Goal: Communication & Community: Answer question/provide support

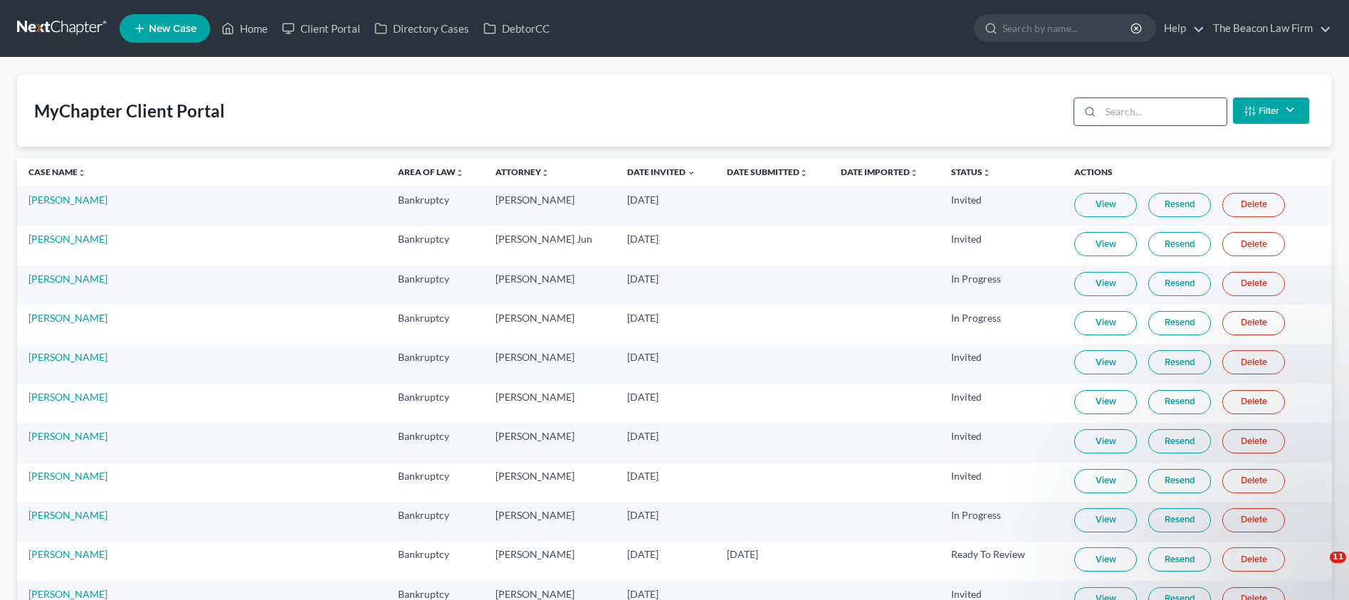
click at [1131, 114] on input "search" at bounding box center [1164, 111] width 126 height 27
paste input "[PERSON_NAME]"
click at [1170, 113] on input "[PERSON_NAME]" at bounding box center [1164, 111] width 126 height 27
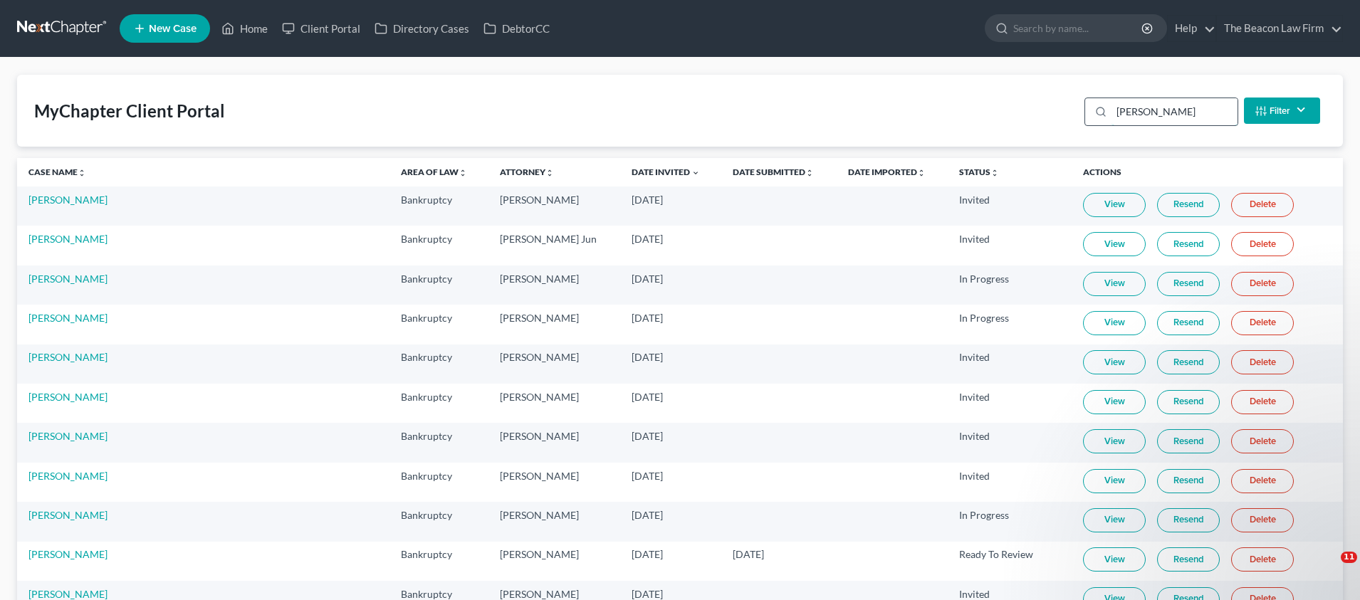
paste input "[PERSON_NAME]"
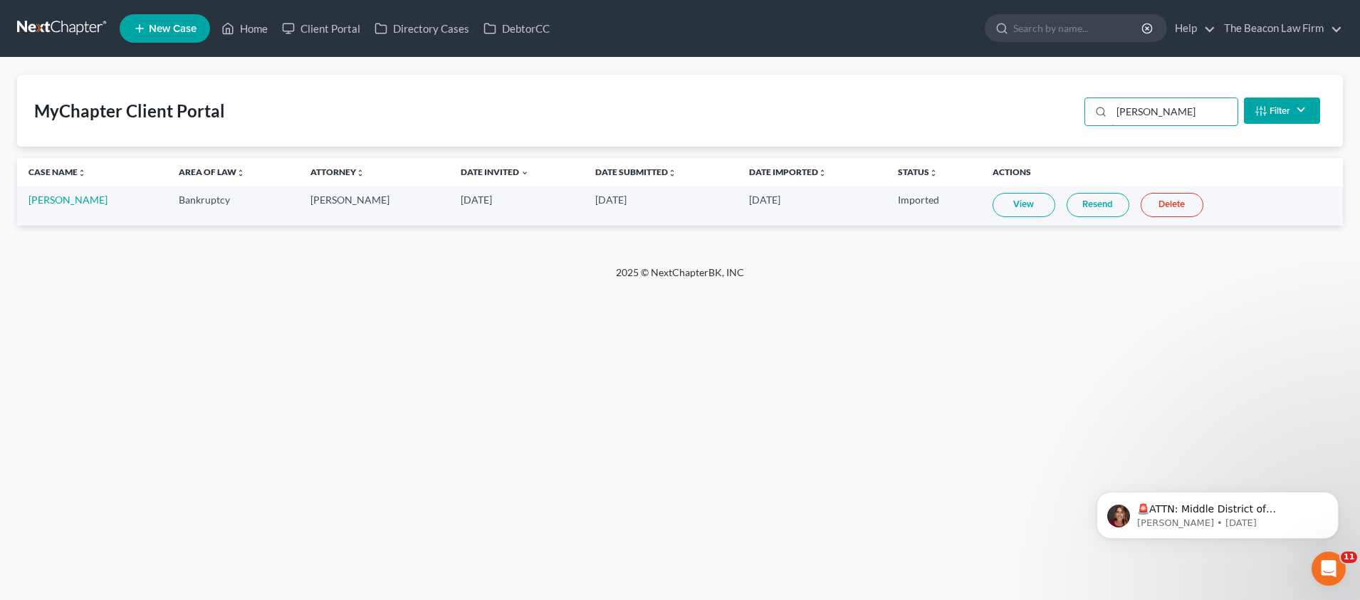
drag, startPoint x: 1133, startPoint y: 115, endPoint x: 856, endPoint y: 122, distance: 277.0
click at [1019, 115] on div "MyChapter Client Portal [PERSON_NAME] Filter Status Filter... Invited In Progre…" at bounding box center [680, 111] width 1326 height 72
type input "[PERSON_NAME]"
click at [261, 36] on link "Home" at bounding box center [244, 29] width 61 height 26
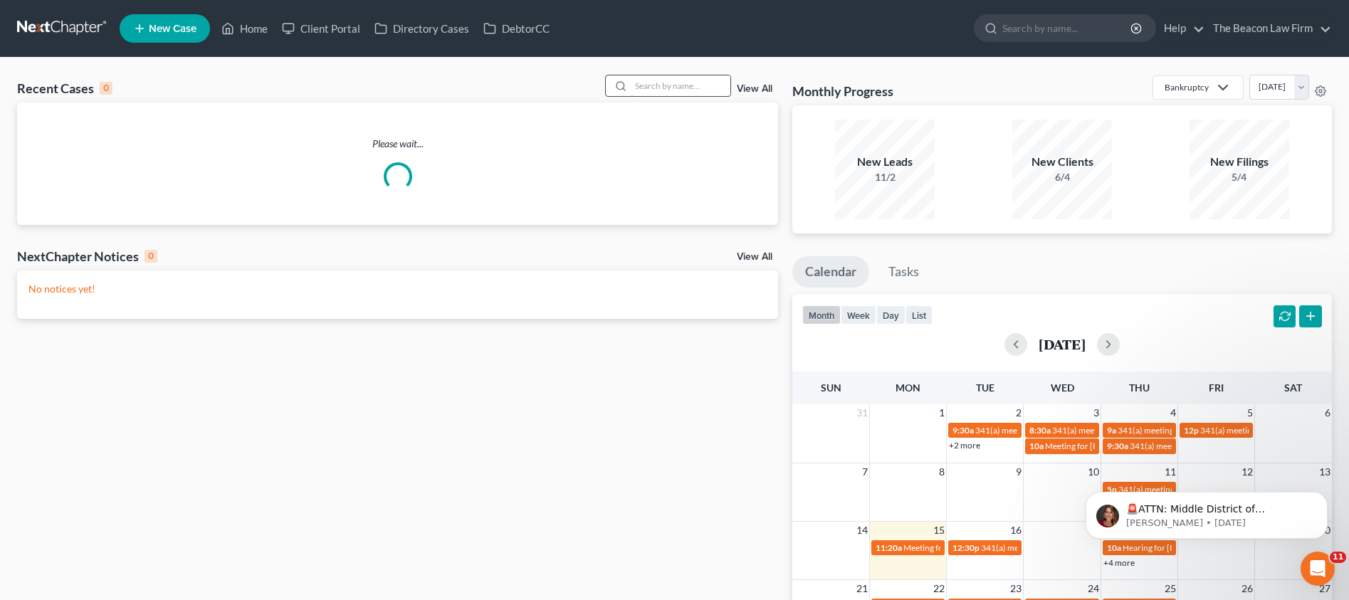
click at [681, 90] on input "search" at bounding box center [681, 85] width 100 height 21
paste input "[PERSON_NAME]"
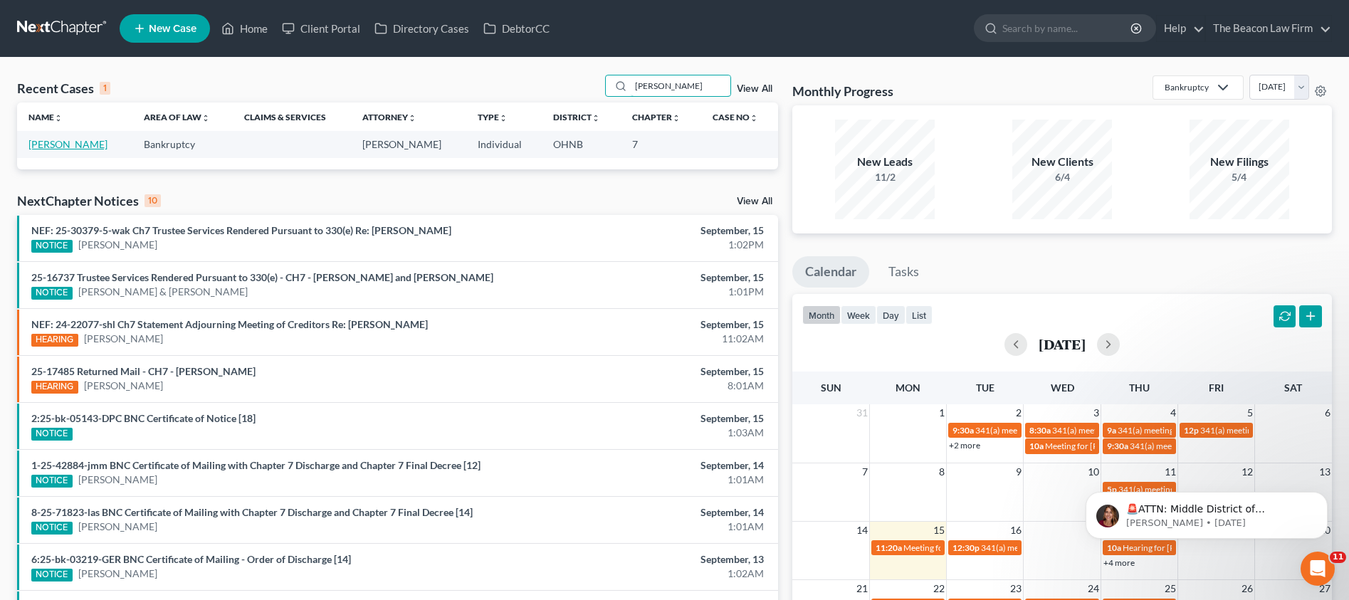
type input "[PERSON_NAME]"
click at [70, 150] on link "[PERSON_NAME]" at bounding box center [67, 144] width 79 height 12
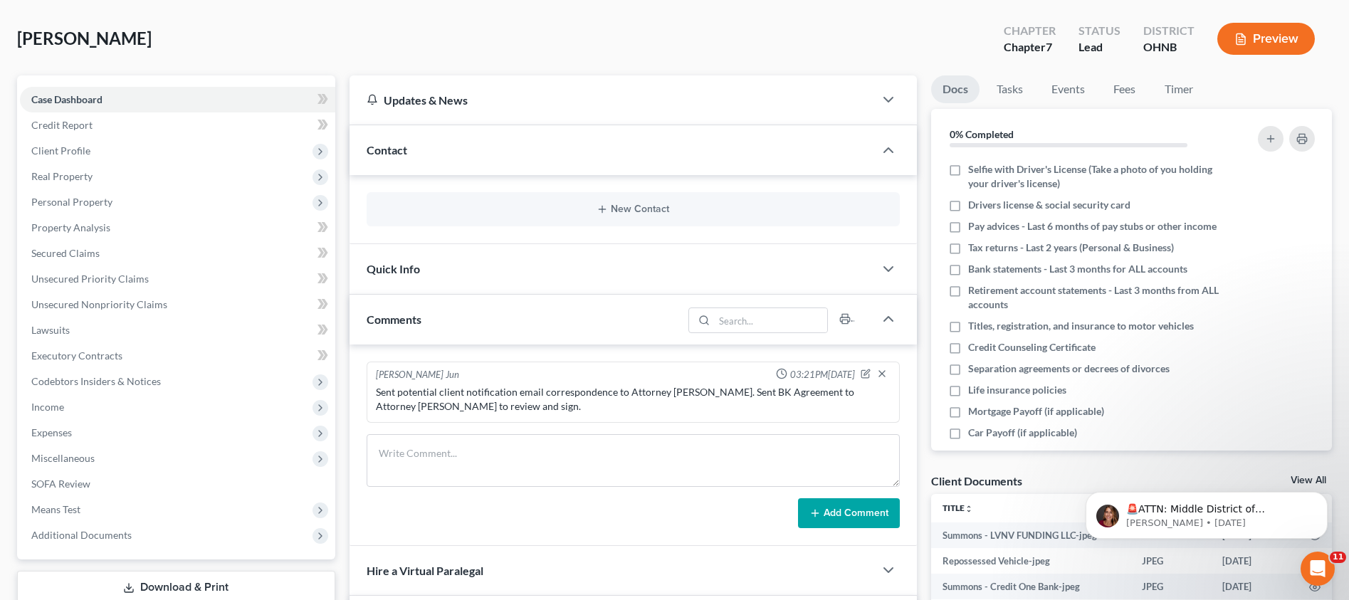
scroll to position [361, 0]
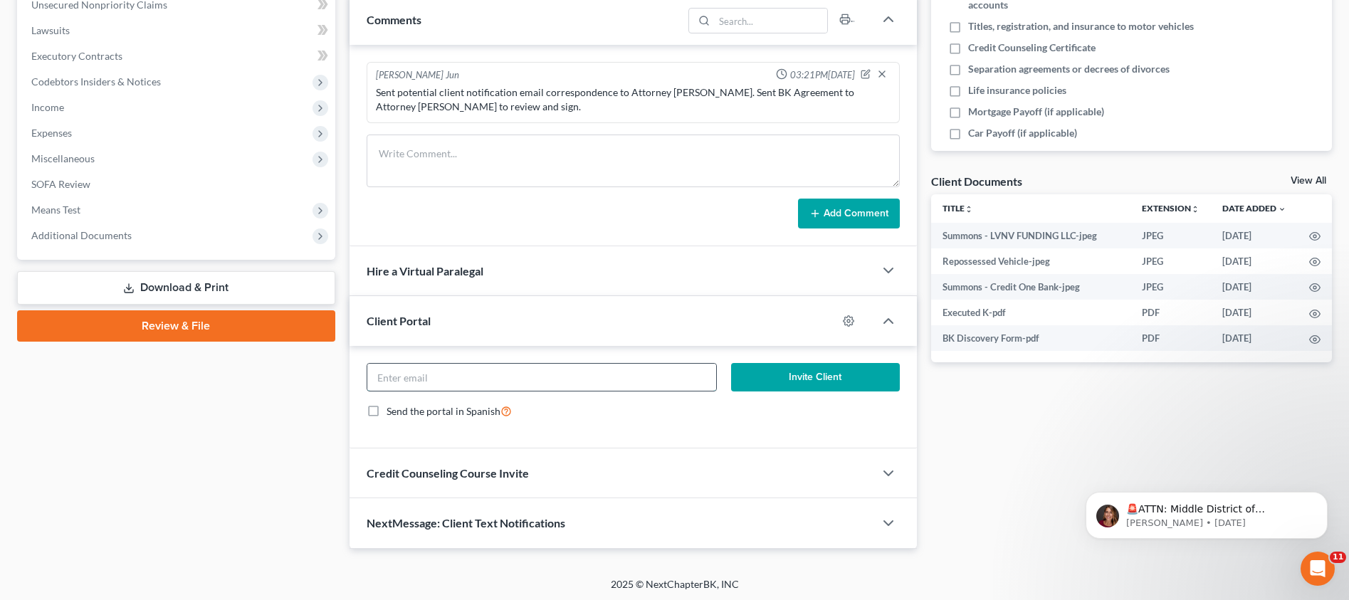
click at [475, 379] on input "email" at bounding box center [542, 377] width 350 height 27
click at [850, 324] on icon "button" at bounding box center [848, 320] width 11 height 11
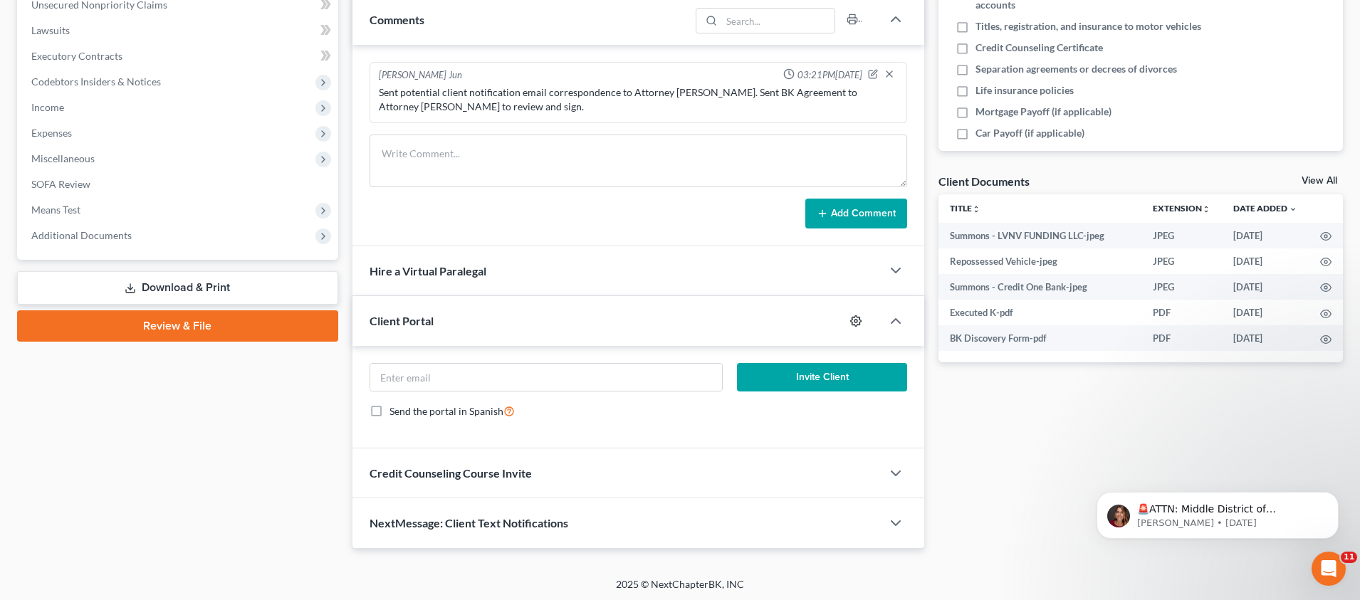
select select "8"
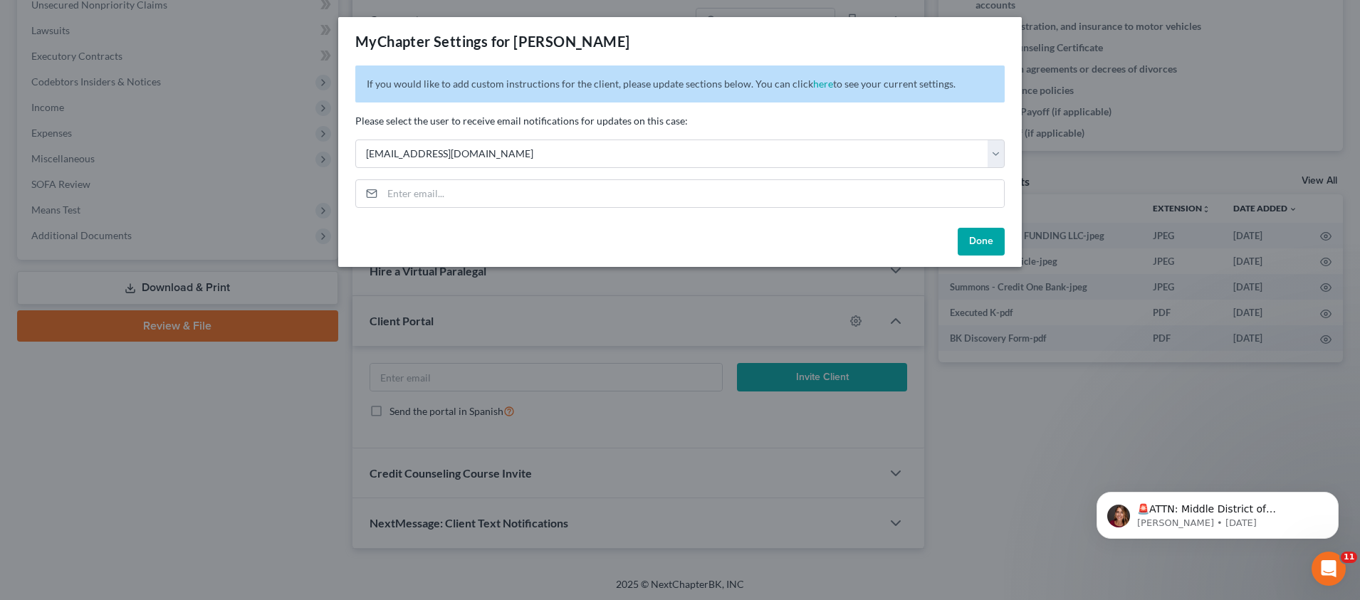
drag, startPoint x: 1003, startPoint y: 249, endPoint x: 995, endPoint y: 248, distance: 8.0
click at [1003, 249] on button "Done" at bounding box center [981, 242] width 47 height 28
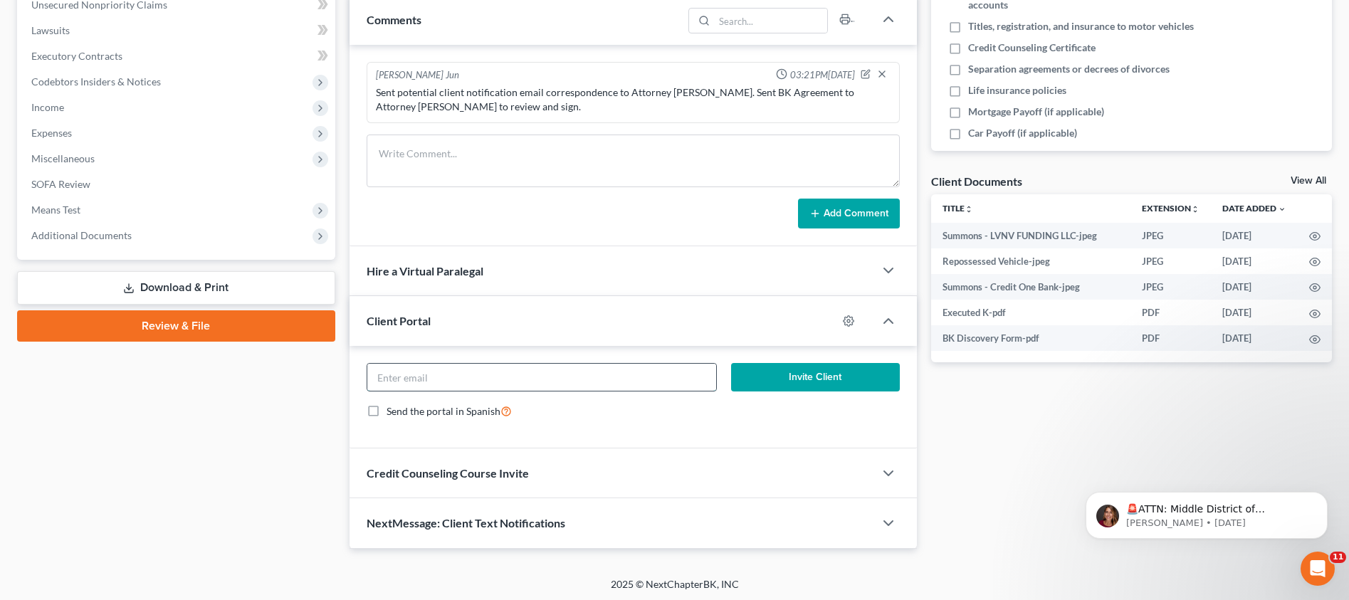
click at [509, 378] on input "email" at bounding box center [542, 377] width 350 height 27
click at [512, 380] on input "email" at bounding box center [542, 377] width 350 height 27
paste input "[EMAIL_ADDRESS][DOMAIN_NAME]"
type input "[EMAIL_ADDRESS][DOMAIN_NAME]"
click at [852, 379] on button "Invite Client" at bounding box center [815, 377] width 168 height 28
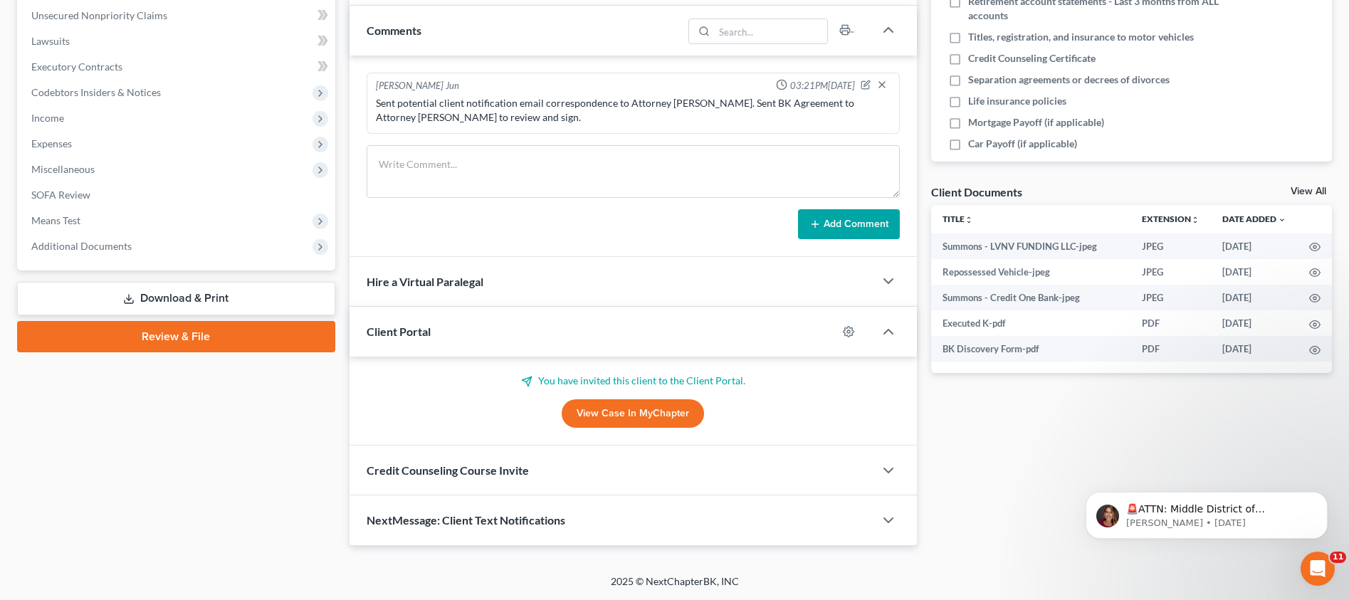
scroll to position [348, 0]
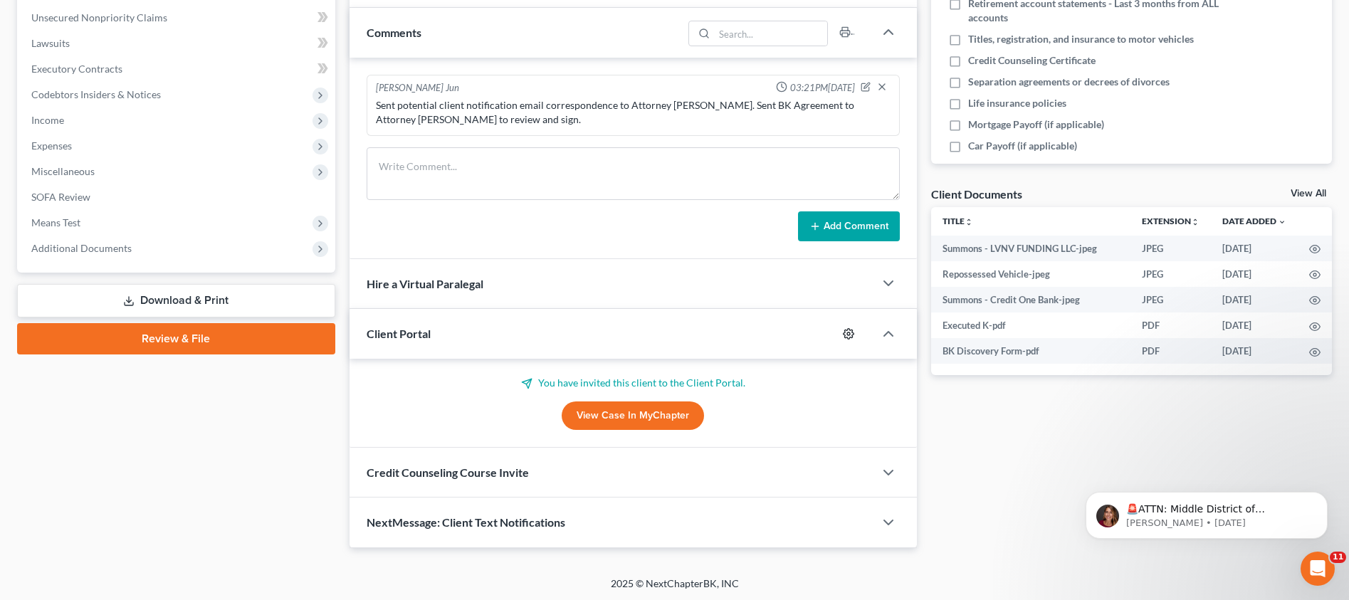
click at [850, 331] on icon "button" at bounding box center [848, 333] width 11 height 11
select select "8"
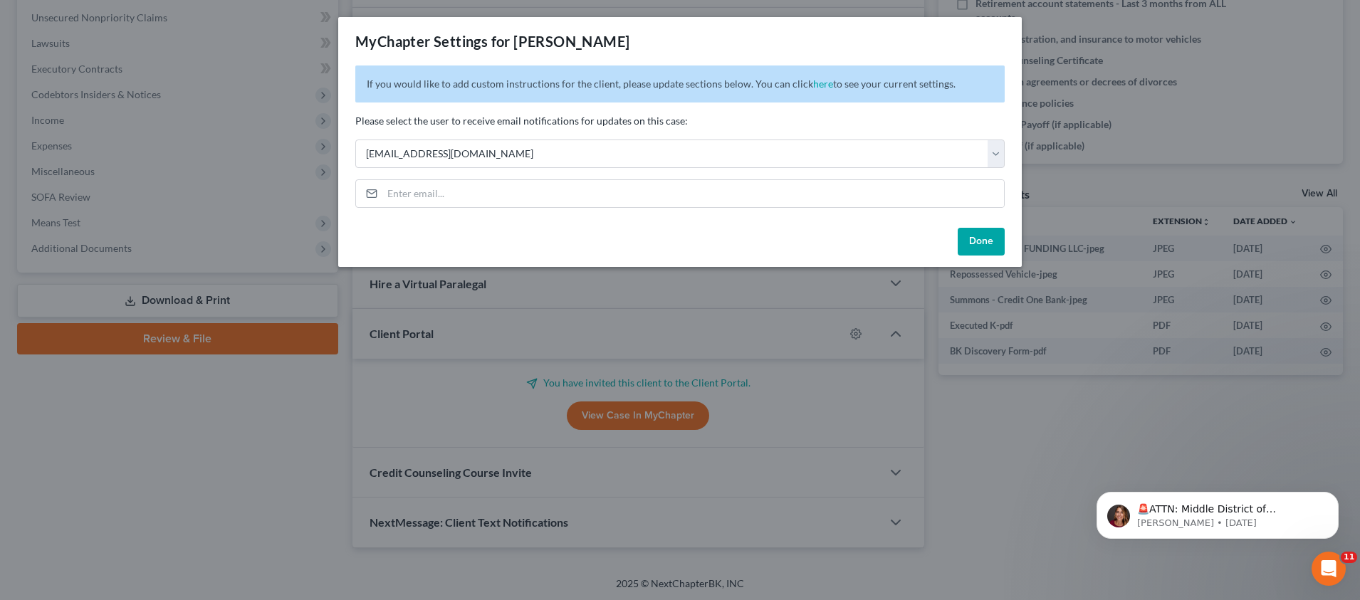
click at [979, 244] on button "Done" at bounding box center [981, 242] width 47 height 28
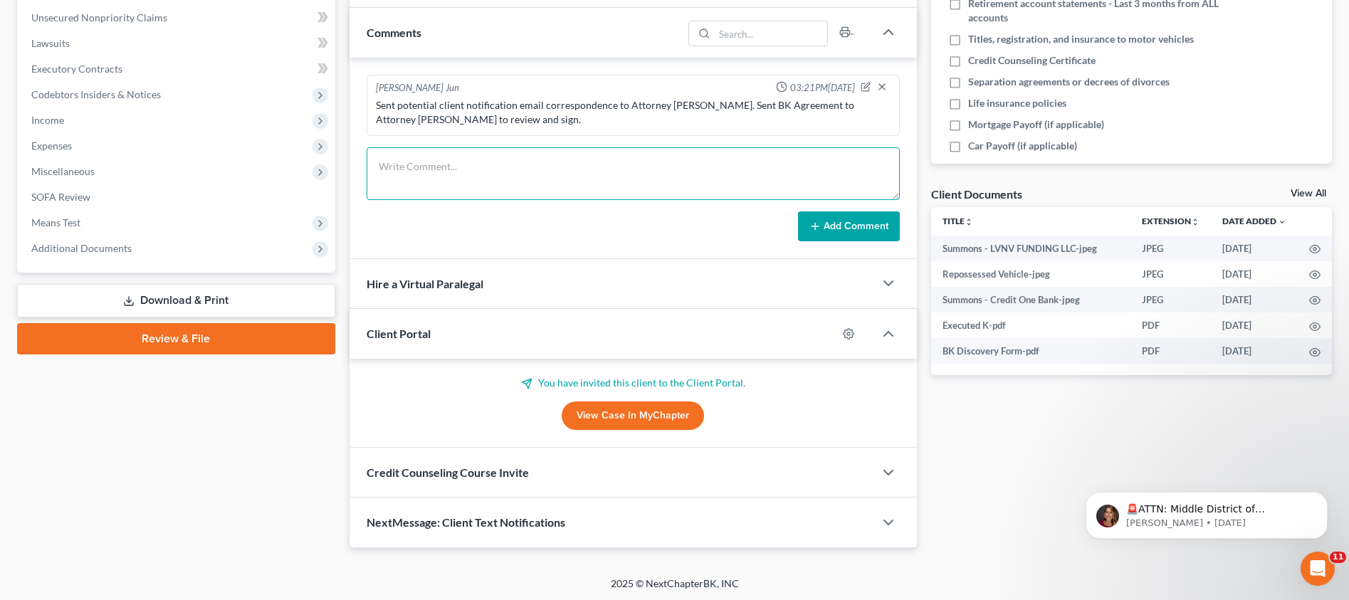
click at [490, 187] on textarea at bounding box center [633, 173] width 533 height 53
click at [451, 172] on textarea at bounding box center [633, 173] width 533 height 53
paste textarea "Client is paid in full. Sent client and Attorney [PERSON_NAME] petition prepara…"
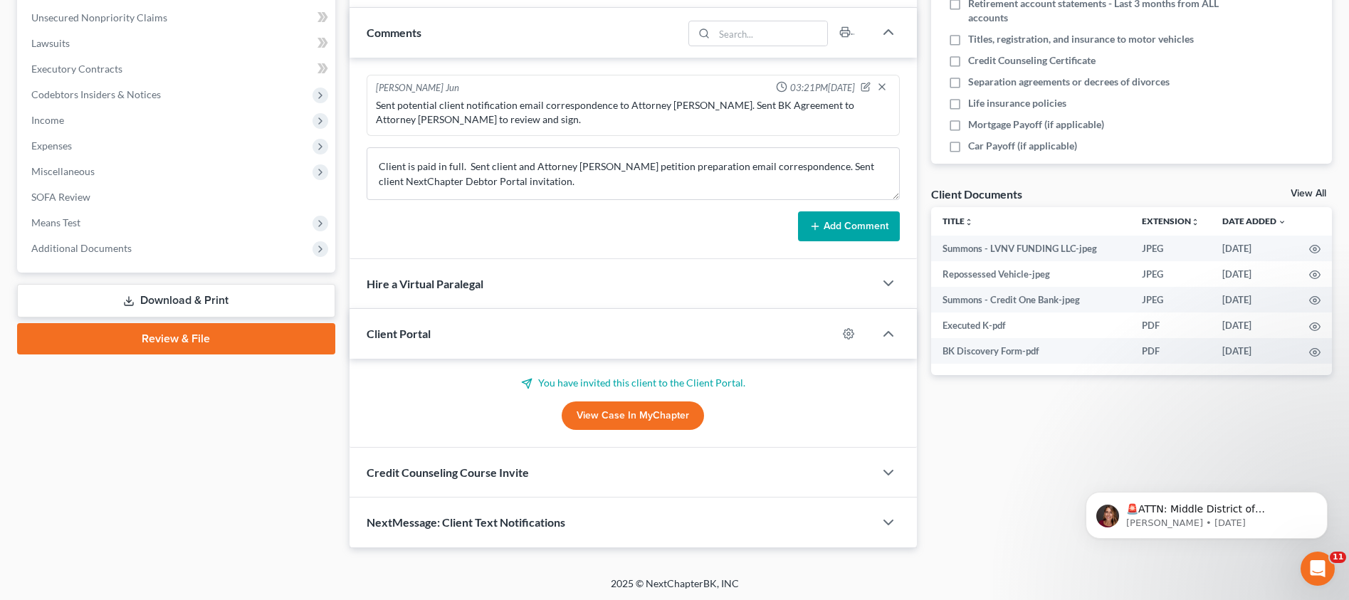
click at [662, 128] on div "Sent potential client notification email correspondence to Attorney [PERSON_NAM…" at bounding box center [633, 112] width 520 height 34
drag, startPoint x: 667, startPoint y: 103, endPoint x: 696, endPoint y: 99, distance: 28.8
click at [696, 99] on div "Sent potential client notification email correspondence to Attorney [PERSON_NAM…" at bounding box center [633, 112] width 515 height 28
copy div "[PERSON_NAME]"
click at [589, 166] on textarea "Client is paid in full. Sent client and Attorney [PERSON_NAME] petition prepara…" at bounding box center [633, 173] width 533 height 53
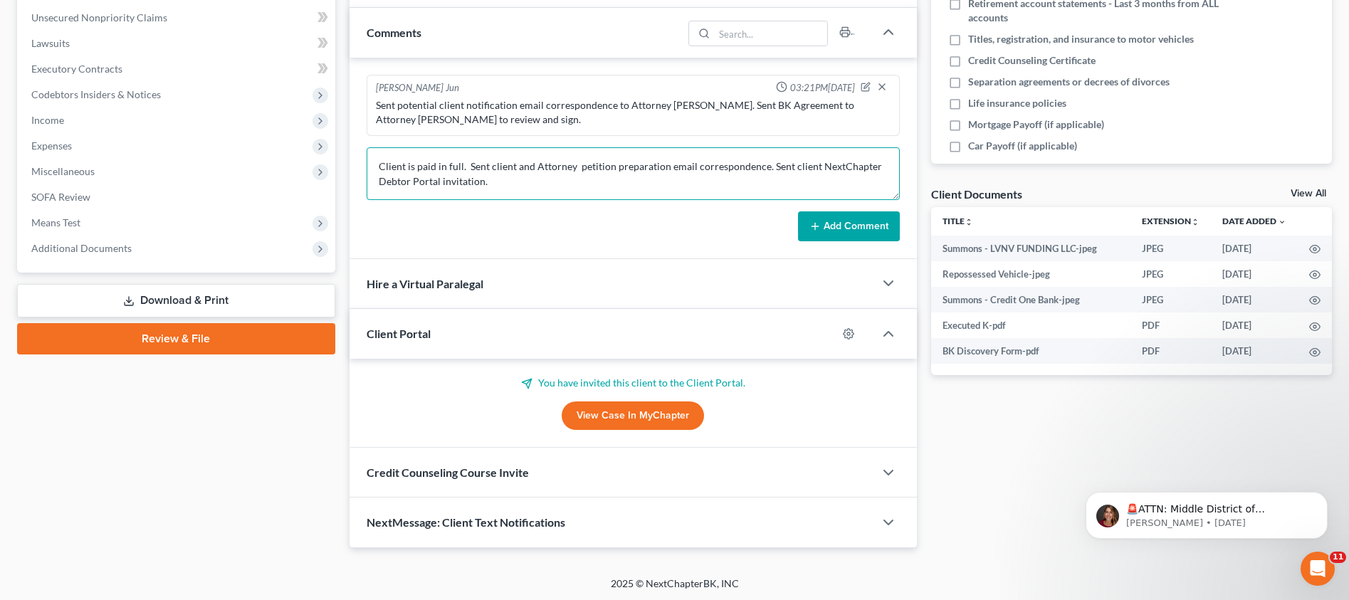
paste textarea "[PERSON_NAME]"
type textarea "Client is paid in full. Sent client and Attorney [PERSON_NAME] petition prepara…"
click at [823, 216] on button "Add Comment" at bounding box center [849, 226] width 102 height 30
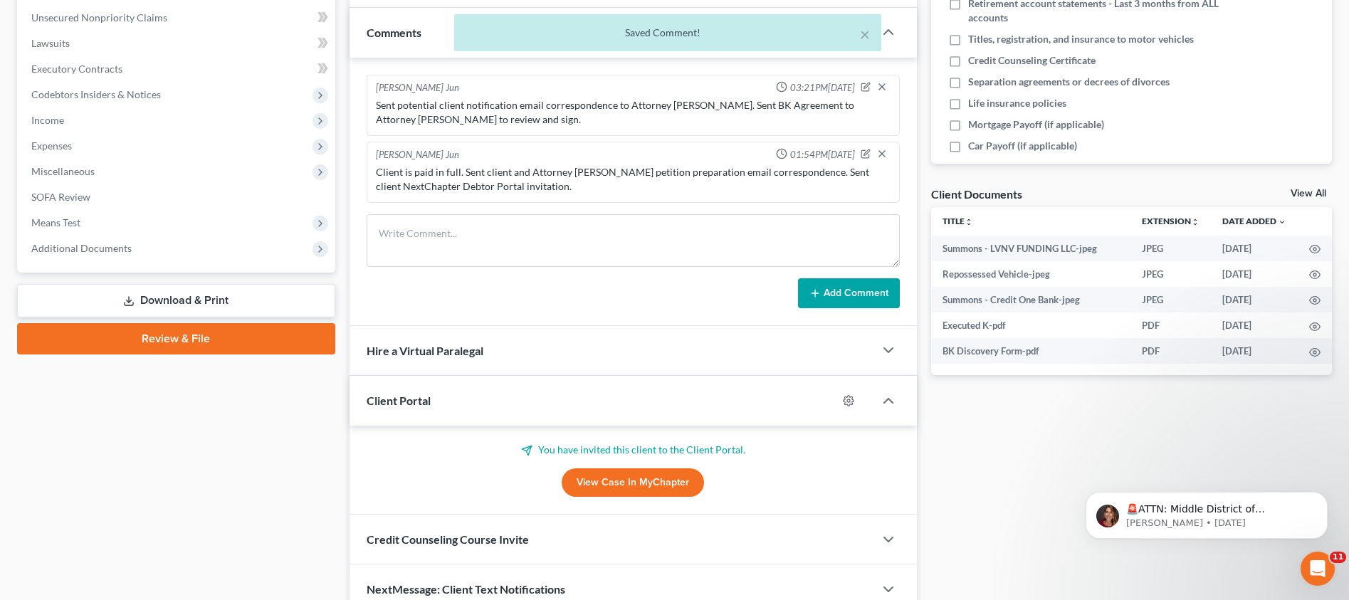
scroll to position [9, 0]
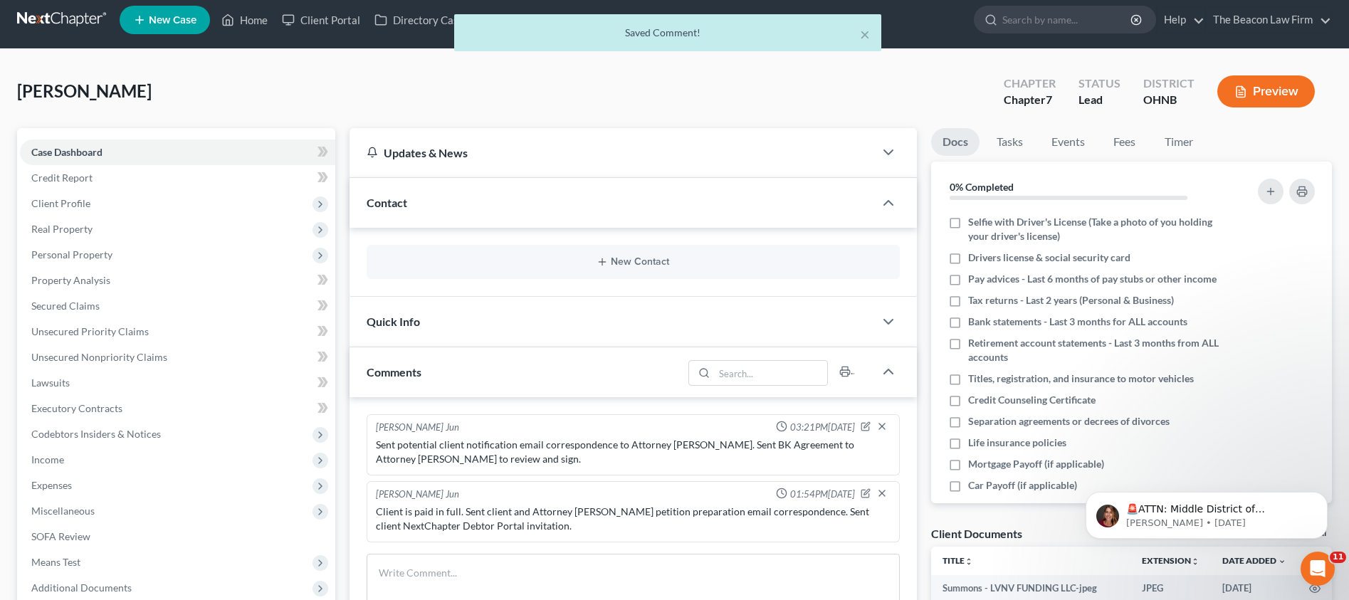
click at [874, 37] on div "× Saved Comment!" at bounding box center [667, 32] width 427 height 37
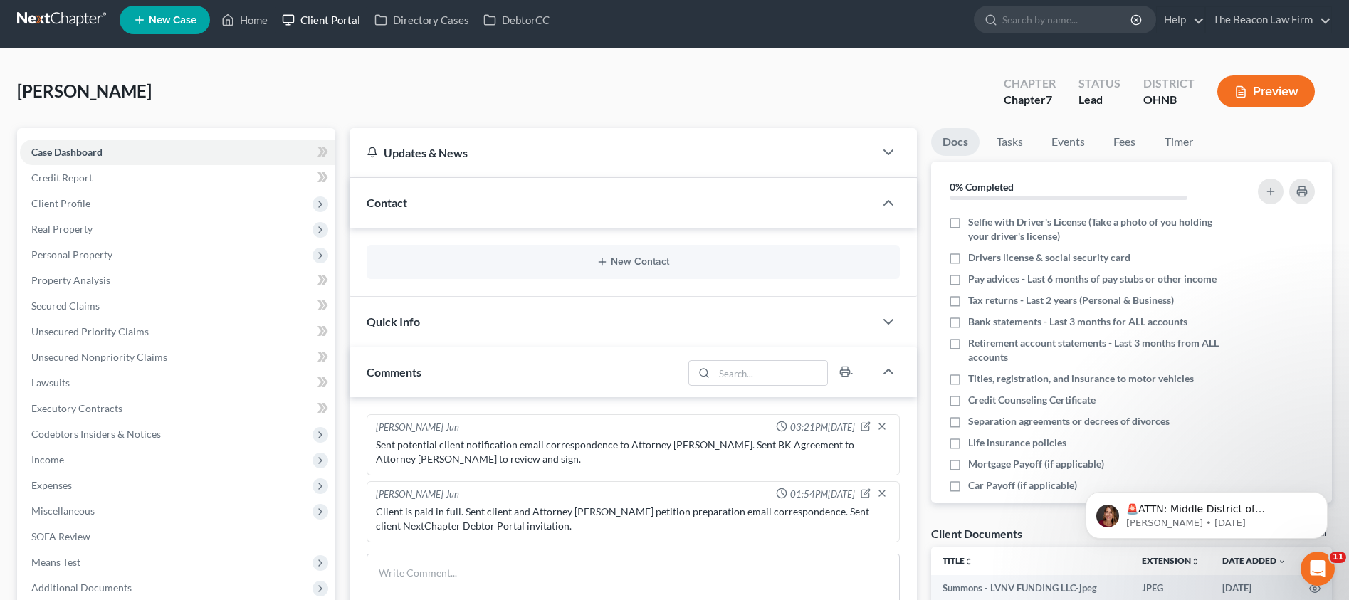
click at [323, 23] on link "Client Portal" at bounding box center [321, 20] width 93 height 26
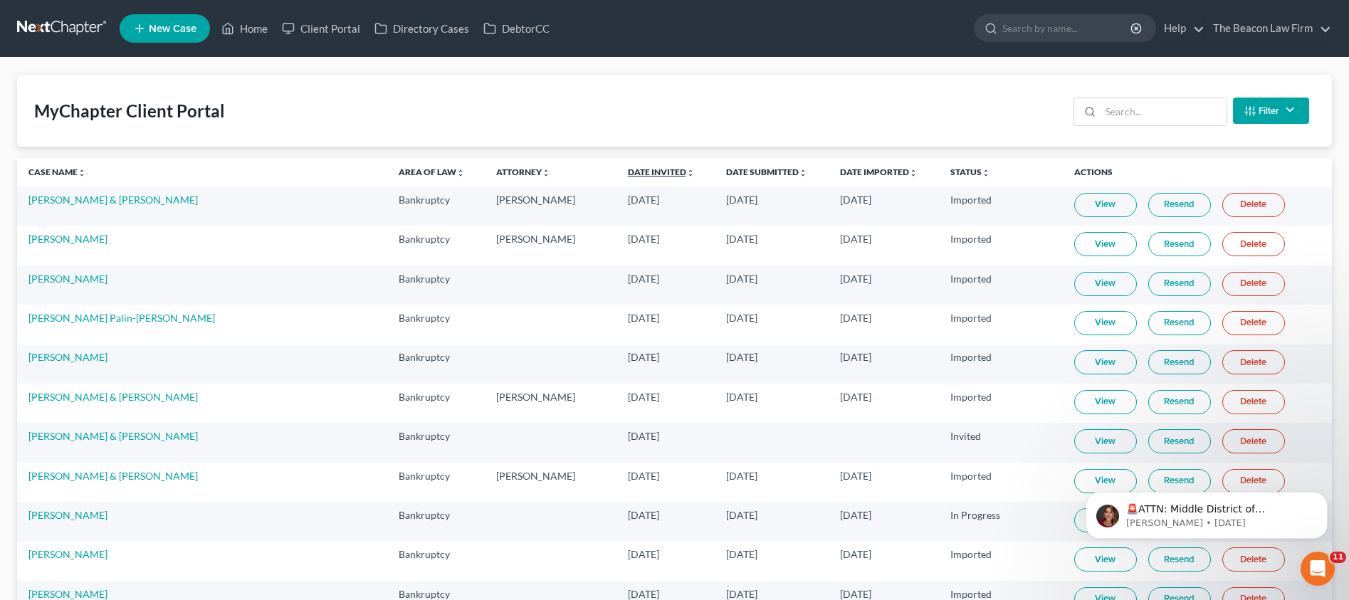
click at [628, 173] on link "Date Invited unfold_more expand_more expand_less" at bounding box center [661, 172] width 67 height 11
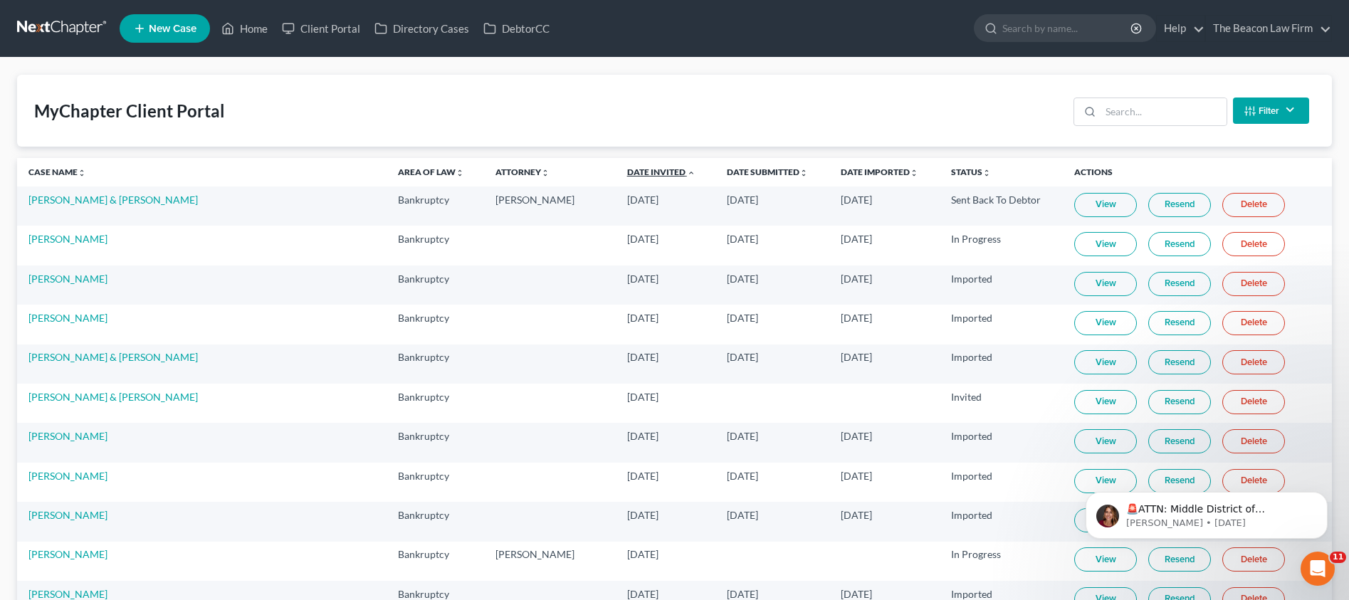
click at [627, 172] on link "Date Invited unfold_more expand_more expand_less" at bounding box center [661, 172] width 68 height 11
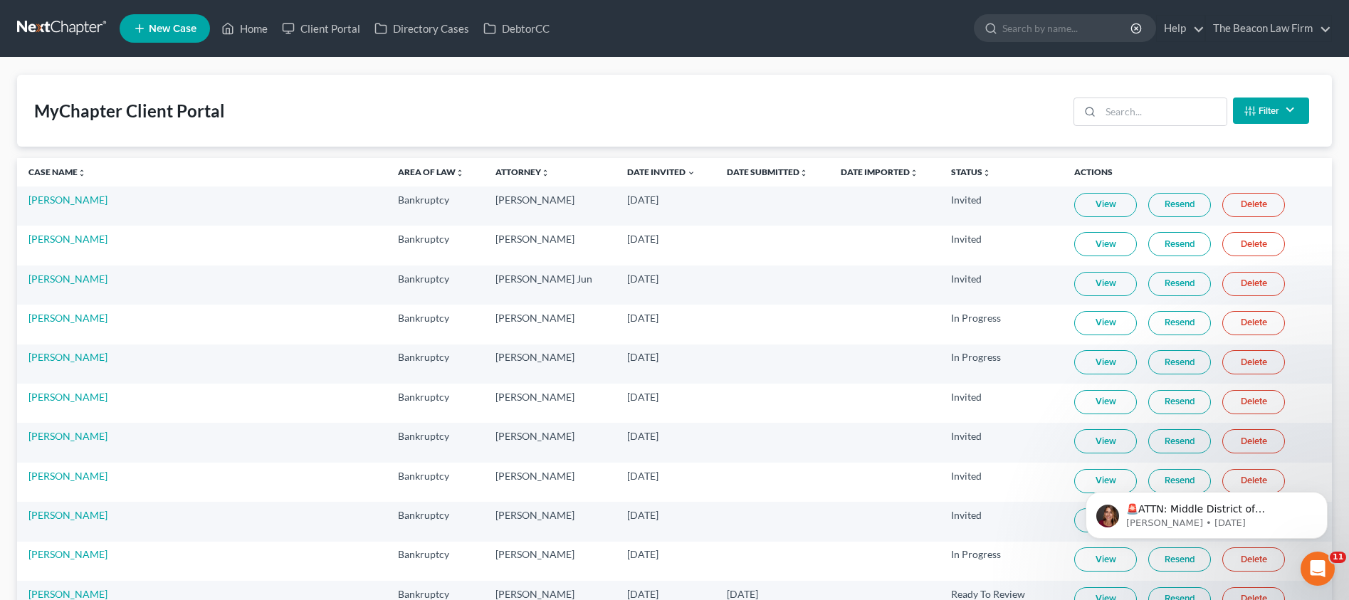
click at [1169, 203] on link "Resend" at bounding box center [1179, 205] width 63 height 24
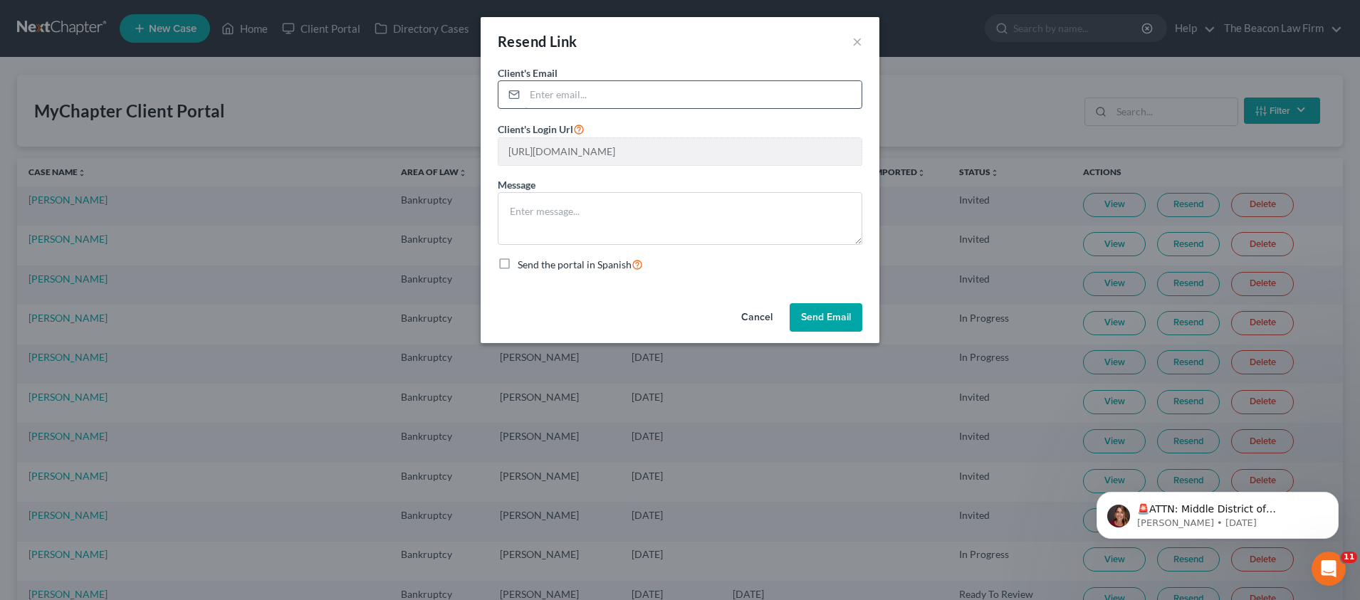
click at [613, 88] on input "email" at bounding box center [693, 94] width 337 height 27
click at [593, 99] on input "email" at bounding box center [693, 94] width 337 height 27
paste input "[EMAIL_ADDRESS][DOMAIN_NAME]"
click at [587, 90] on input "[EMAIL_ADDRESS][DOMAIN_NAME]" at bounding box center [693, 94] width 337 height 27
paste input "[EMAIL_ADDRESS][DOMAIN_NAME]"
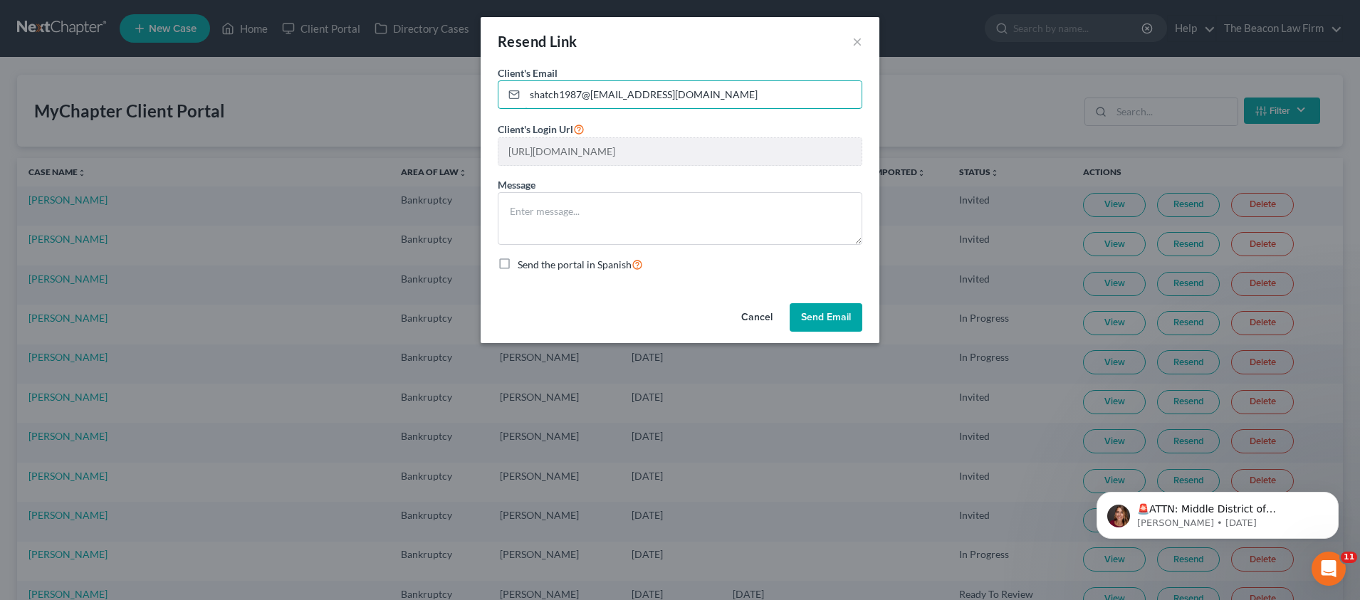
drag, startPoint x: 768, startPoint y: 96, endPoint x: 457, endPoint y: 79, distance: 311.6
click at [457, 79] on div "Resend Link × Client's Email * shatch1987@[EMAIL_ADDRESS][DOMAIN_NAME] Client's…" at bounding box center [680, 300] width 1360 height 600
paste input "email"
click at [531, 93] on input "[EMAIL_ADDRESS][DOMAIN_NAME]" at bounding box center [693, 94] width 337 height 27
type input "[EMAIL_ADDRESS][DOMAIN_NAME]"
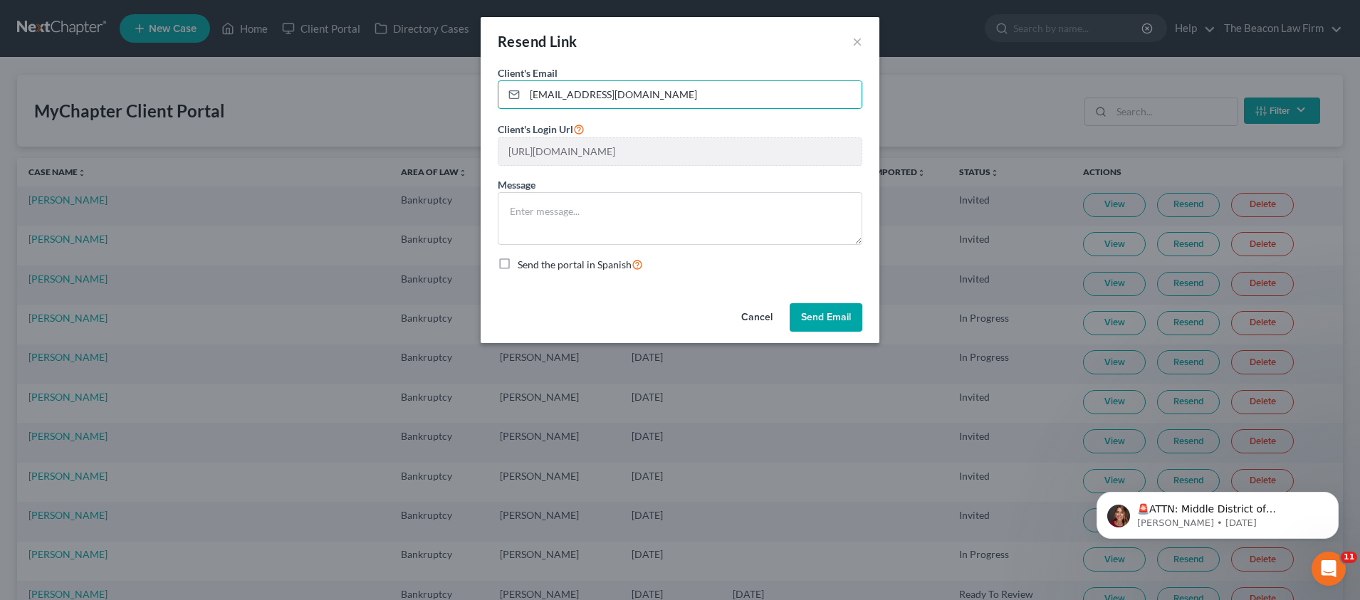
click at [839, 316] on button "Send Email" at bounding box center [826, 317] width 73 height 28
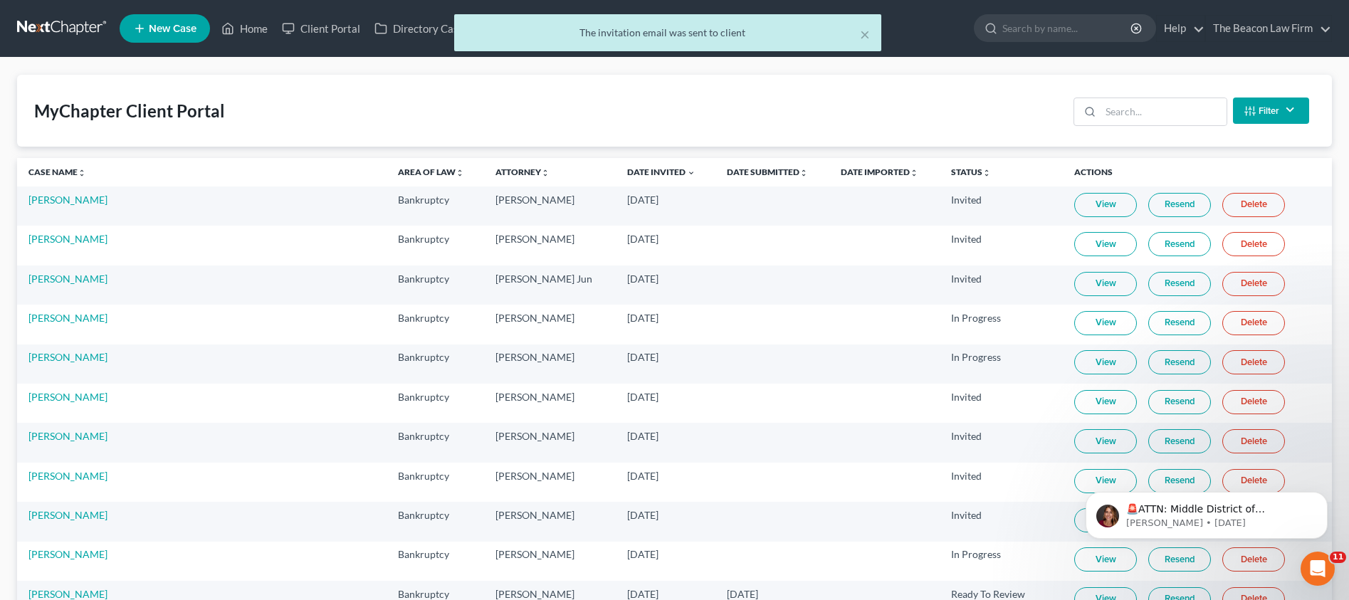
click at [256, 26] on div "× The invitation email was sent to client" at bounding box center [667, 36] width 1349 height 44
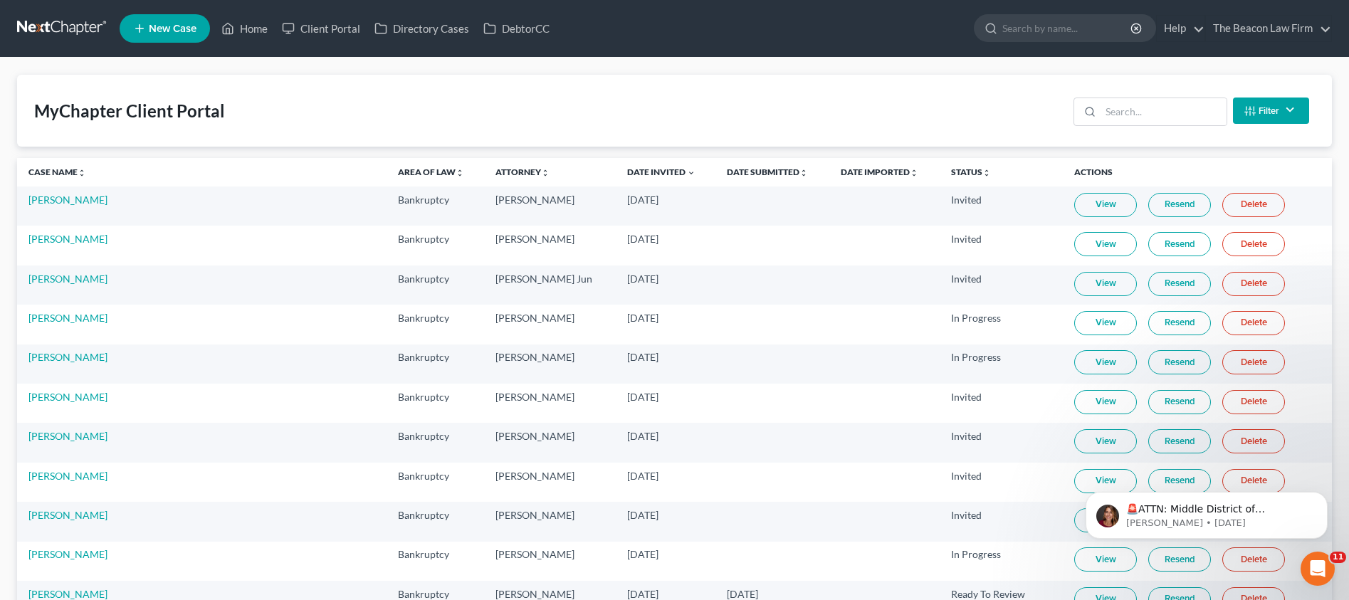
click at [36, 206] on td "[PERSON_NAME]" at bounding box center [202, 206] width 370 height 39
click at [51, 204] on link "[PERSON_NAME]" at bounding box center [67, 200] width 79 height 12
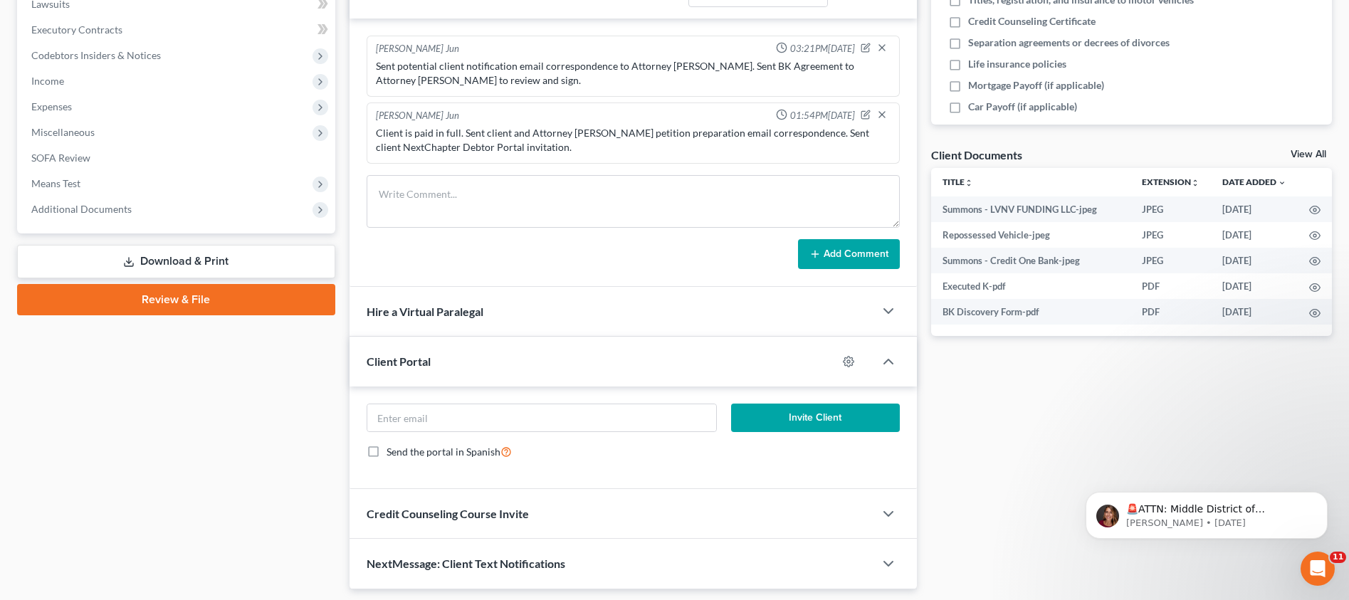
scroll to position [401, 0]
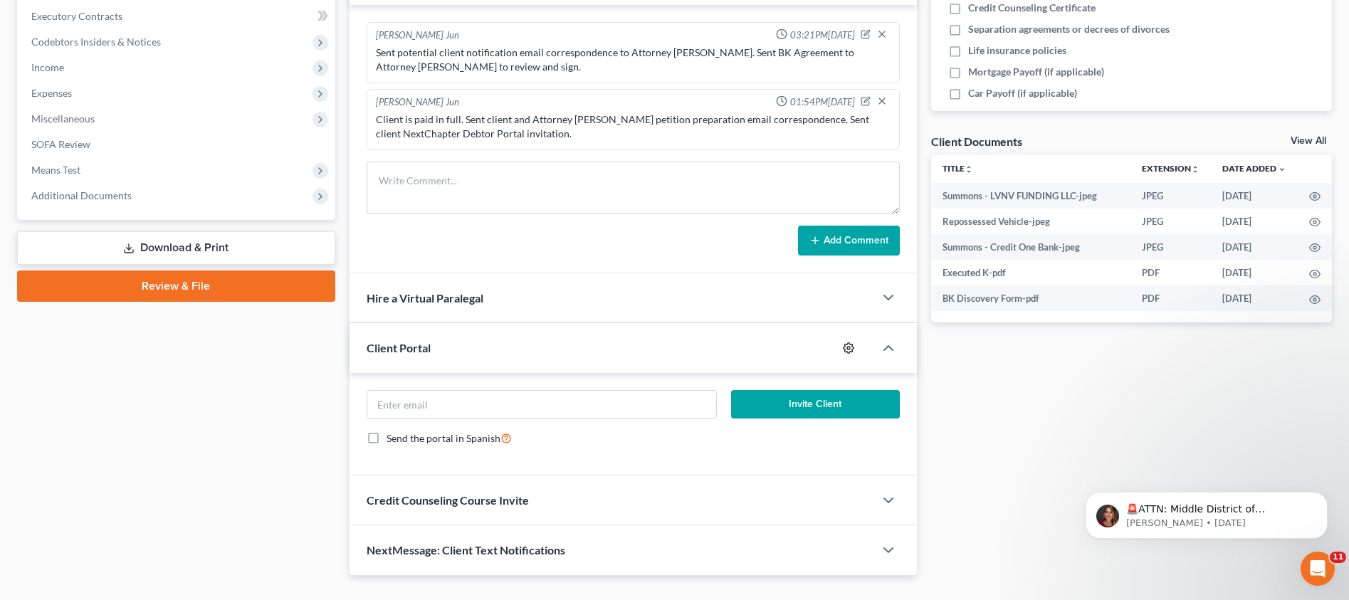
click at [852, 347] on icon "button" at bounding box center [848, 347] width 11 height 11
select select "8"
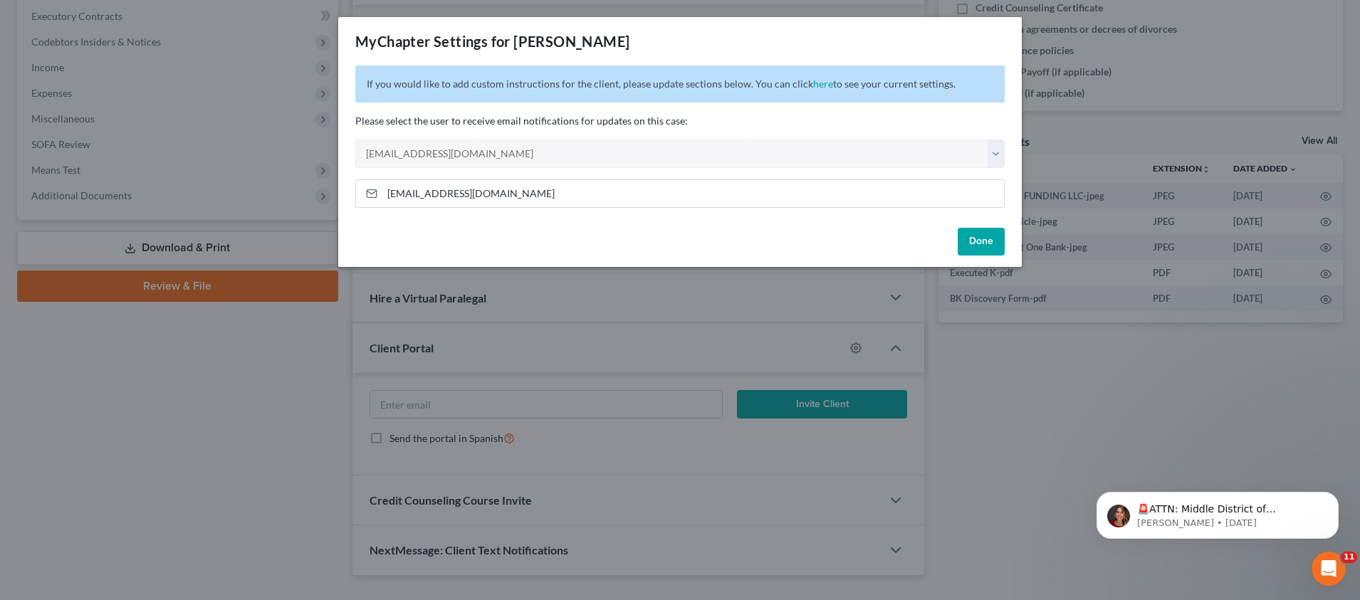
click at [985, 242] on button "Done" at bounding box center [981, 242] width 47 height 28
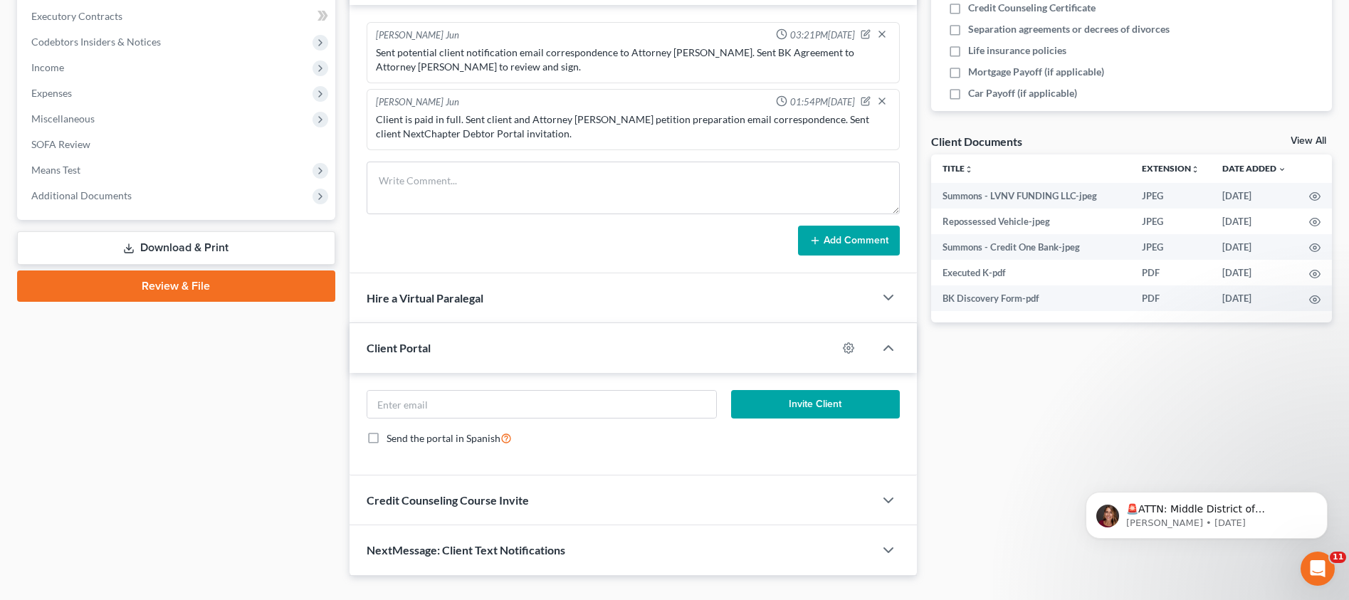
scroll to position [0, 0]
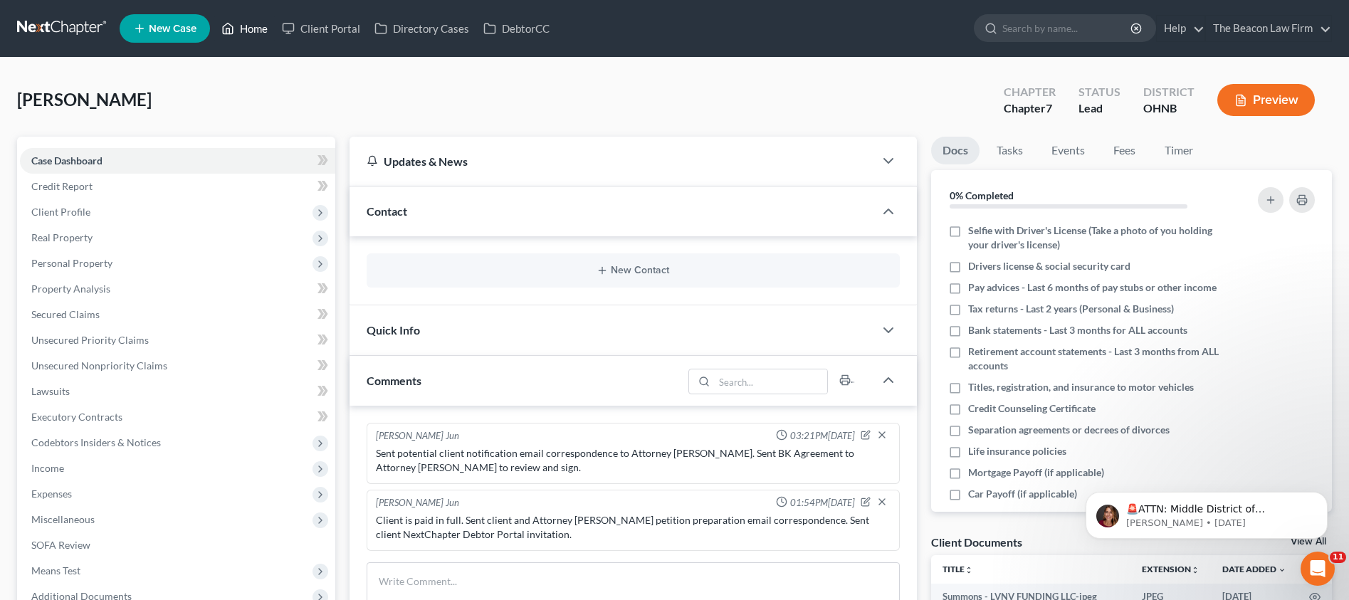
click at [262, 33] on link "Home" at bounding box center [244, 29] width 61 height 26
